Goal: Transaction & Acquisition: Purchase product/service

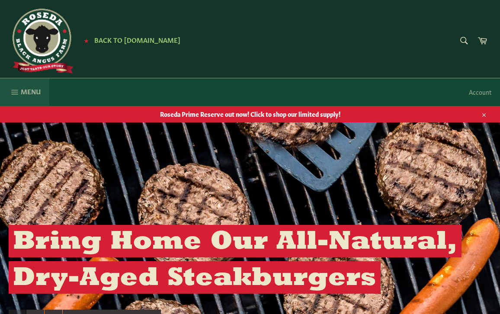
click at [36, 91] on span "Menu" at bounding box center [31, 91] width 20 height 9
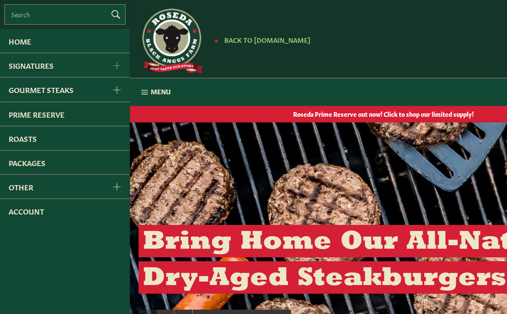
click at [118, 66] on icon "Signatures Menu" at bounding box center [117, 66] width 8 height 8
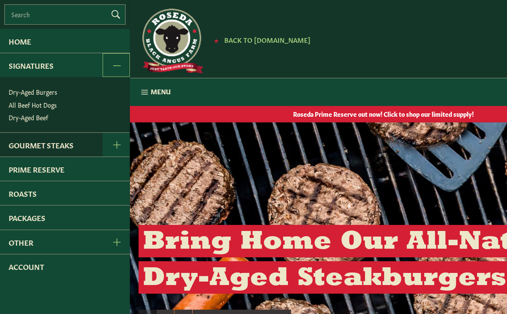
click at [38, 145] on link "Gourmet Steaks" at bounding box center [51, 145] width 103 height 24
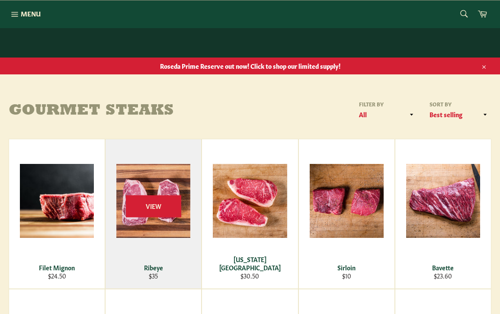
scroll to position [130, 0]
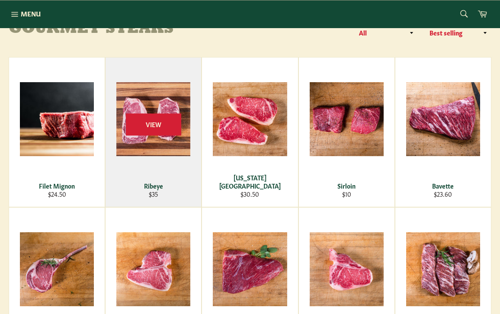
click at [186, 181] on div "View" at bounding box center [154, 132] width 96 height 149
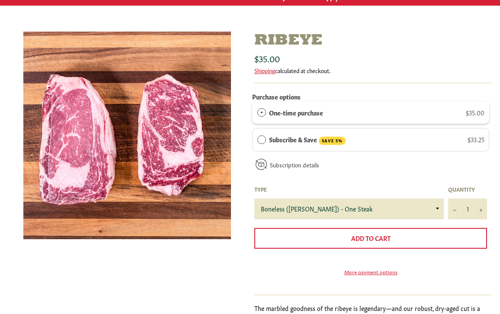
scroll to position [130, 0]
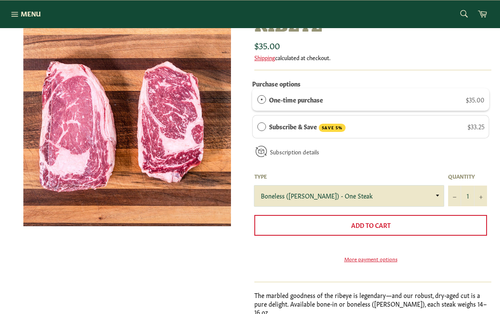
click at [342, 194] on select "Boneless ([PERSON_NAME]) - One Steak Bone-In - One Steak" at bounding box center [348, 196] width 189 height 21
click at [241, 276] on div "Ribeye Sale Regular price $35.00 Shipping calculated at checkout. Purchase opti…" at bounding box center [245, 183] width 491 height 329
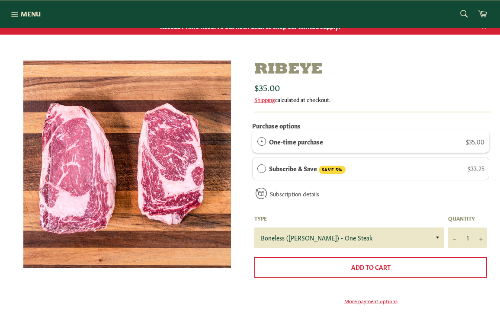
scroll to position [87, 0]
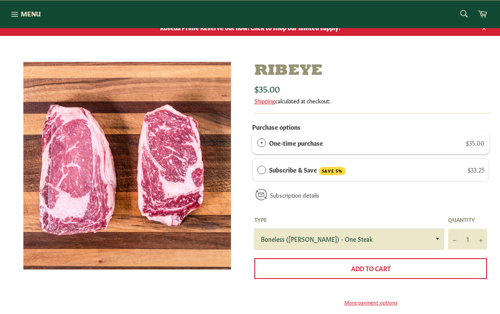
click at [311, 235] on select "Boneless ([PERSON_NAME]) - One Steak Bone-In - One Steak" at bounding box center [348, 239] width 189 height 21
select select "Bone-In - One Steak"
click at [254, 229] on select "Boneless ([PERSON_NAME]) - One Steak Bone-In - One Steak" at bounding box center [348, 239] width 189 height 21
click at [379, 203] on div "Subscription details How subscriptions work You can modify or cancel your subsc…" at bounding box center [370, 198] width 237 height 24
